Goal: Check status: Check status

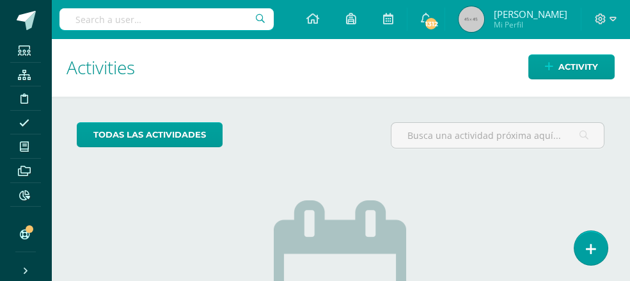
click at [82, 22] on input "text" at bounding box center [167, 19] width 214 height 22
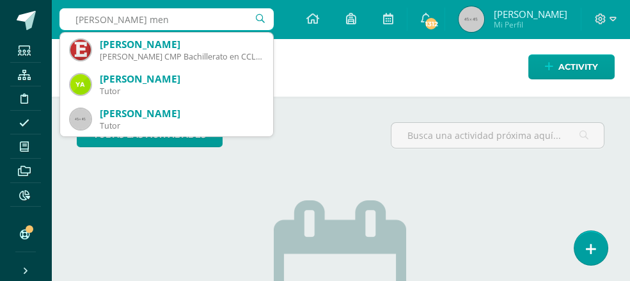
type input "[PERSON_NAME]"
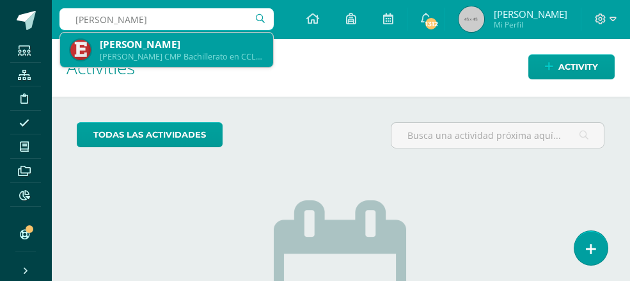
click at [150, 47] on div "[PERSON_NAME]" at bounding box center [181, 44] width 163 height 13
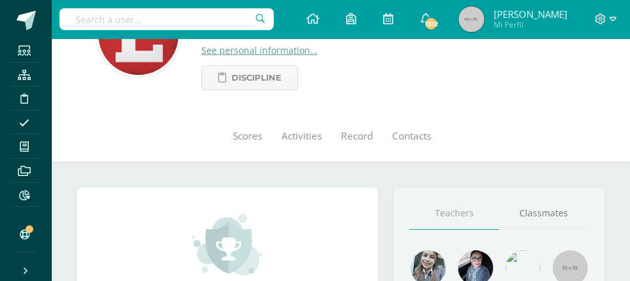
scroll to position [84, 0]
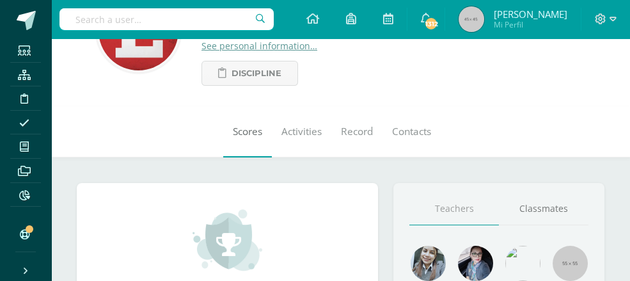
click at [233, 132] on span "Scores" at bounding box center [247, 131] width 29 height 13
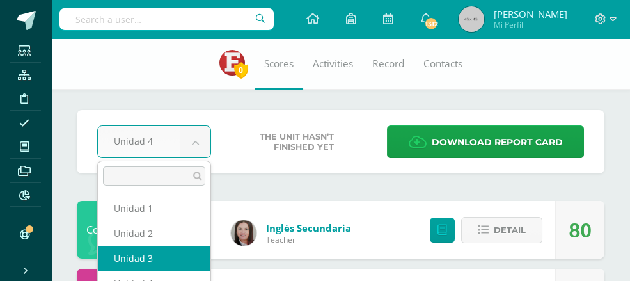
select select "Unidad 3"
